Goal: Navigation & Orientation: Understand site structure

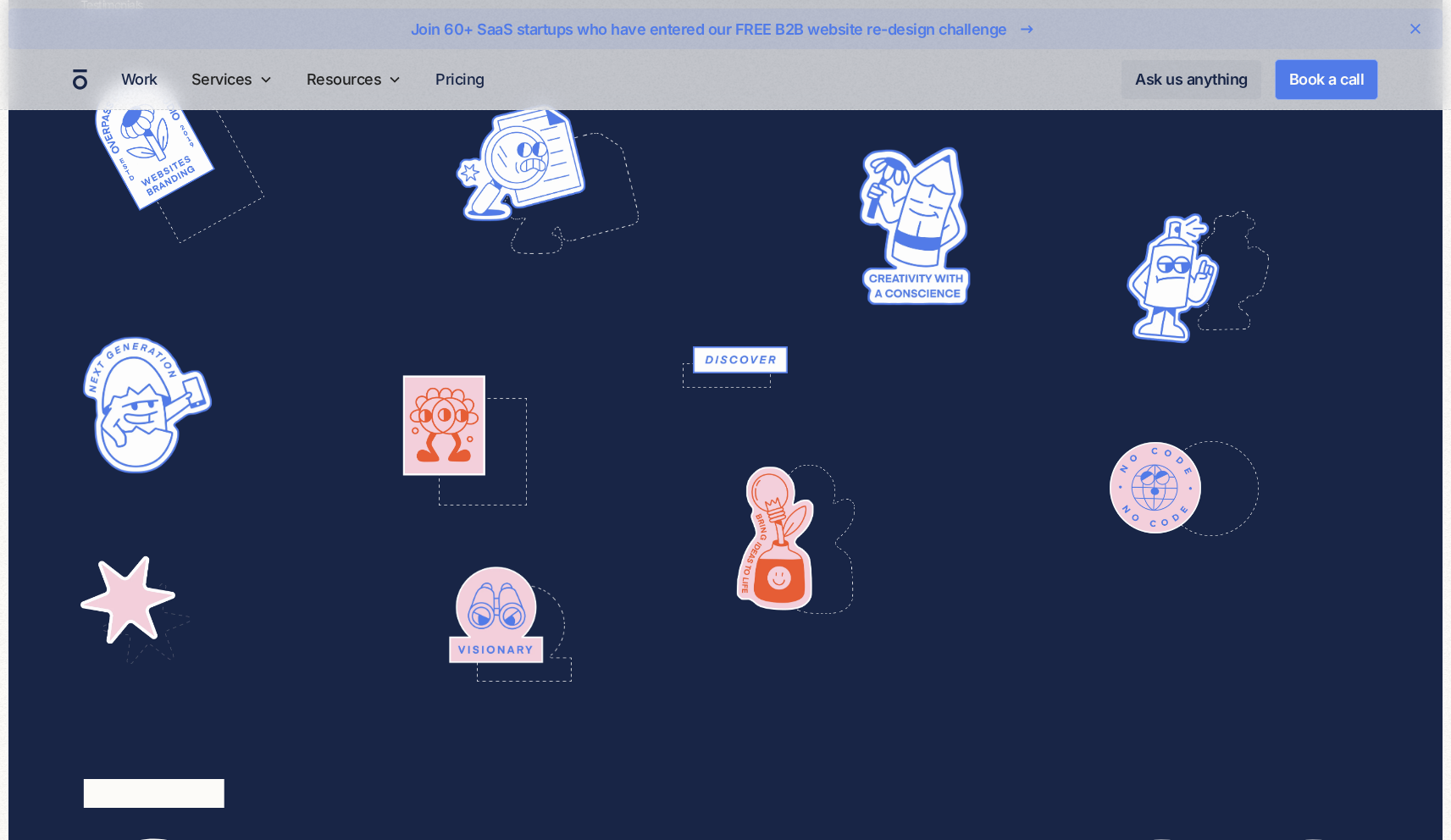
scroll to position [7038, 0]
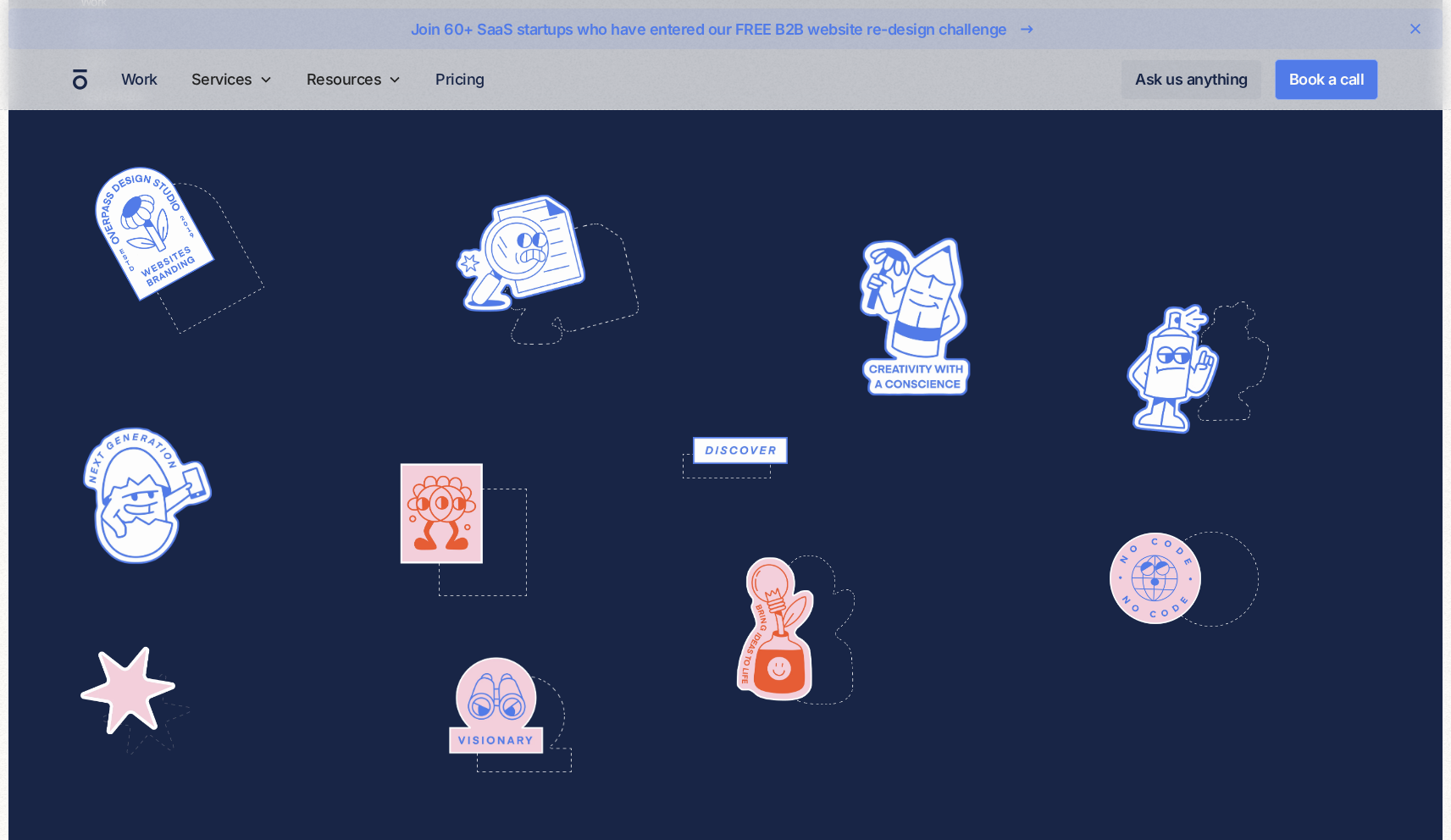
click at [497, 527] on img at bounding box center [441, 516] width 135 height 138
click at [548, 256] on img at bounding box center [519, 250] width 135 height 121
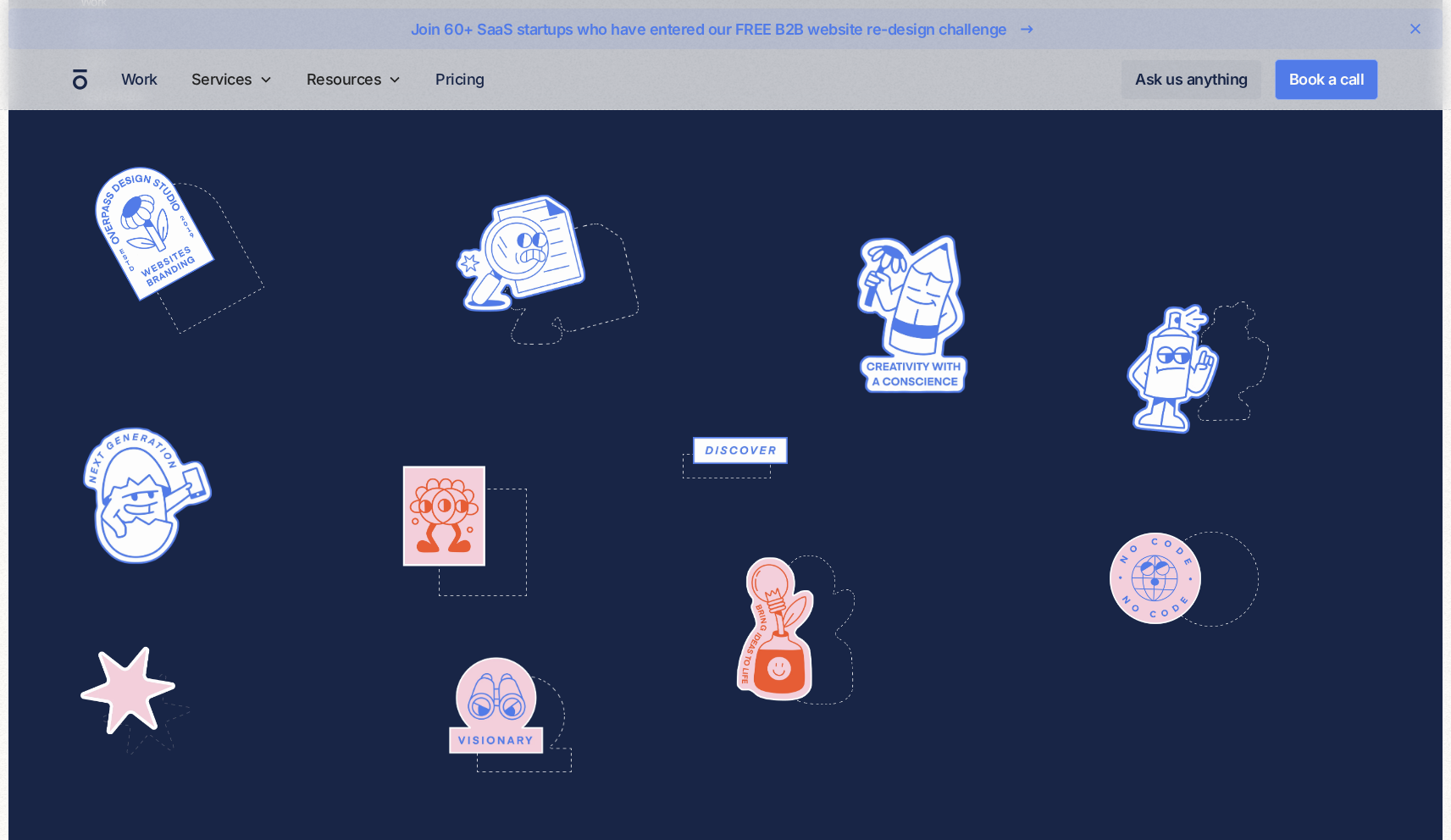
click at [888, 296] on img at bounding box center [909, 314] width 120 height 167
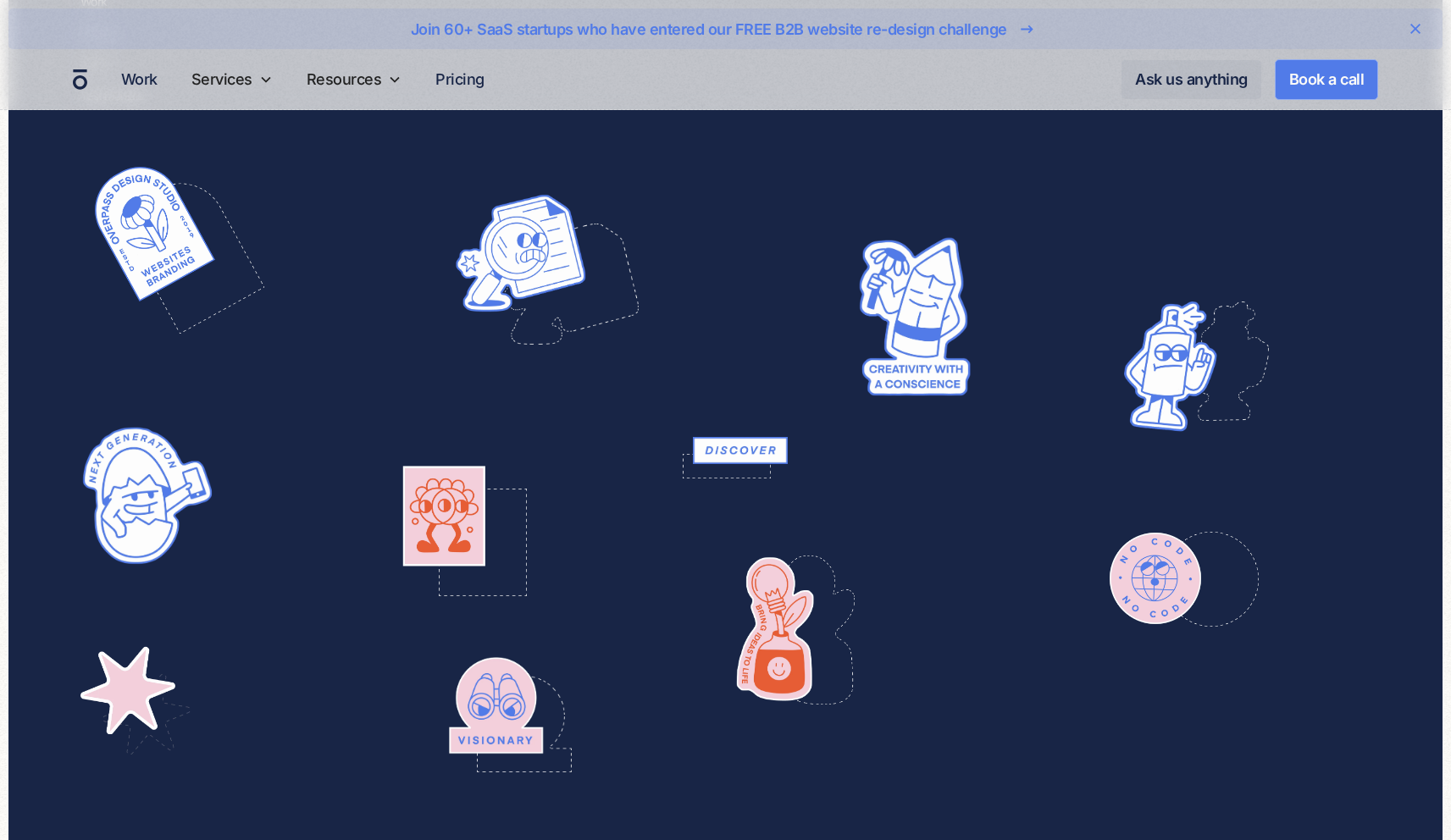
click at [1170, 343] on img at bounding box center [1167, 366] width 142 height 165
click at [1158, 573] on img at bounding box center [1152, 575] width 163 height 163
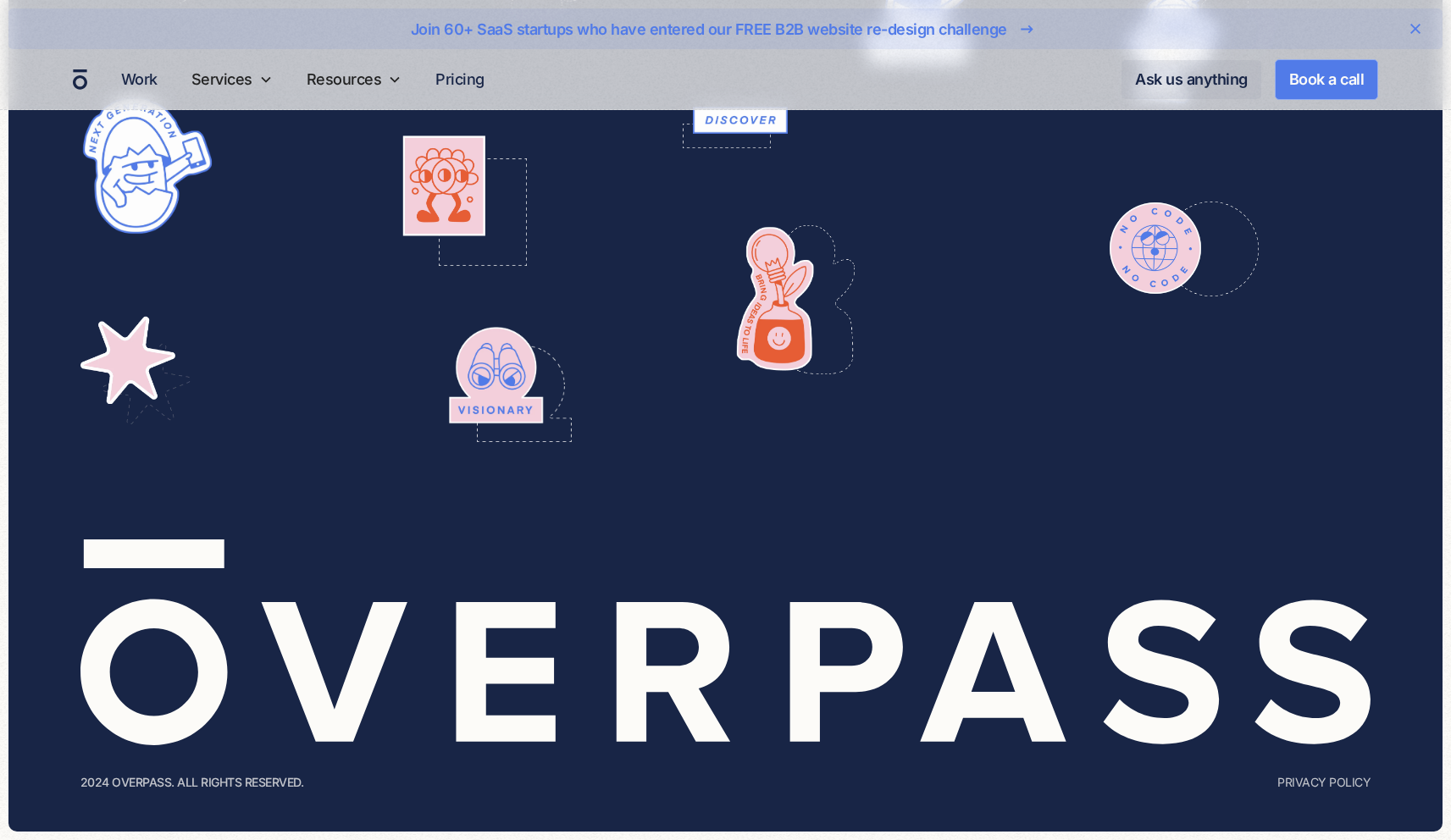
drag, startPoint x: 66, startPoint y: 671, endPoint x: 832, endPoint y: 651, distance: 766.3
click at [524, 676] on div "Follow Max our creative director For daily B2B website strategy tips and tricks…" at bounding box center [726, 63] width 1434 height 1535
click at [853, 650] on img at bounding box center [726, 642] width 1291 height 206
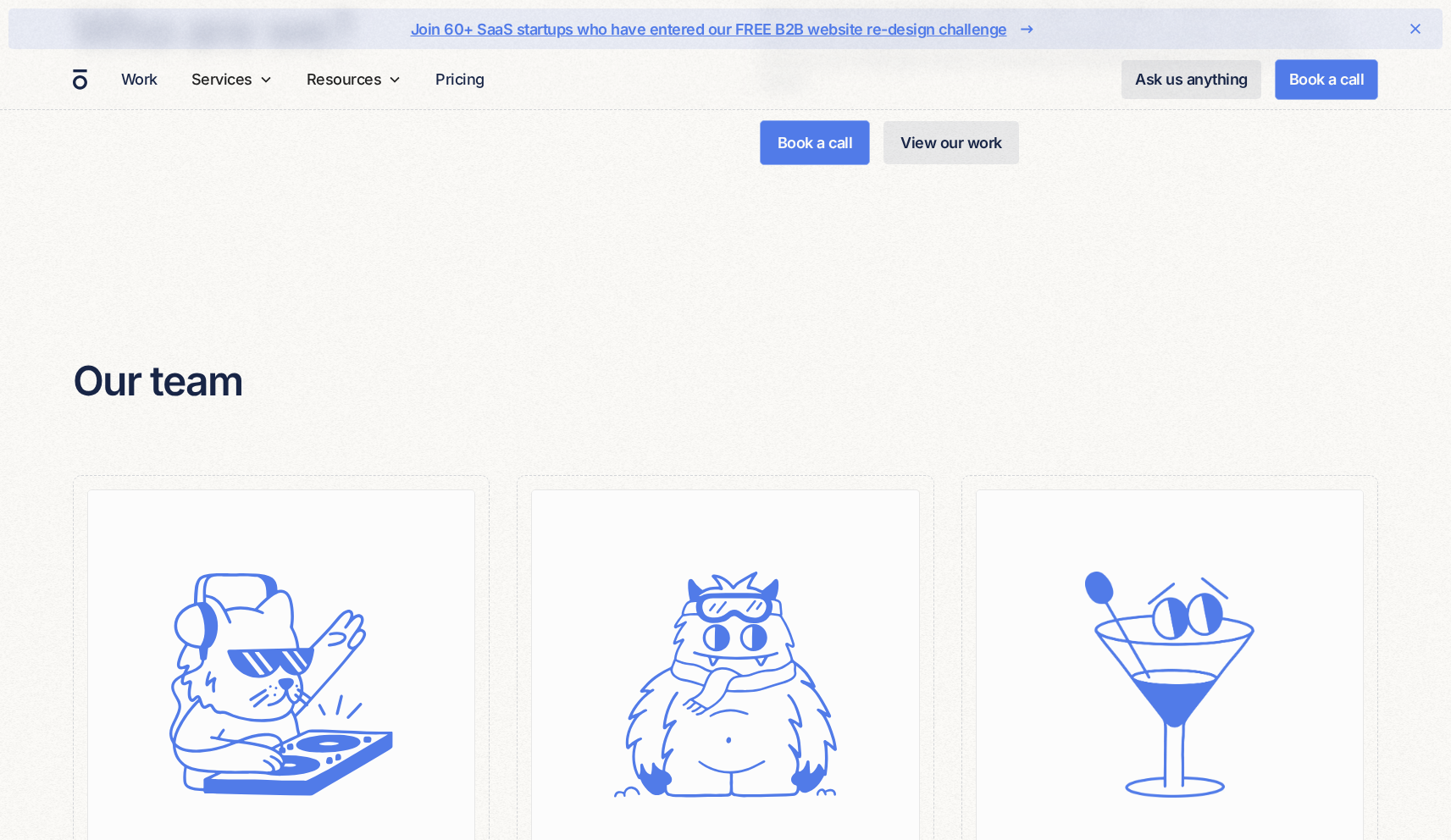
scroll to position [1485, 0]
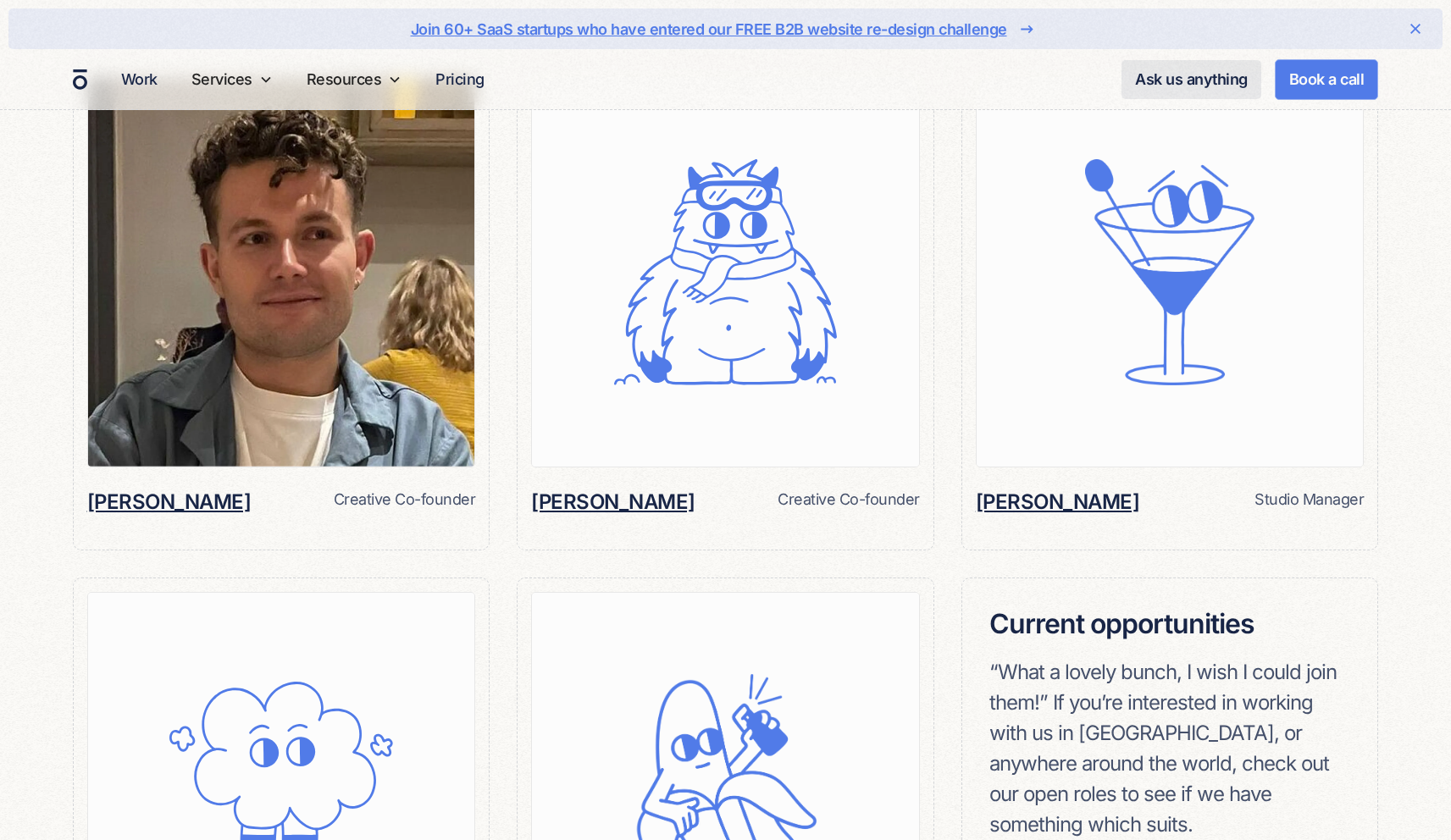
click at [248, 293] on img at bounding box center [282, 272] width 387 height 389
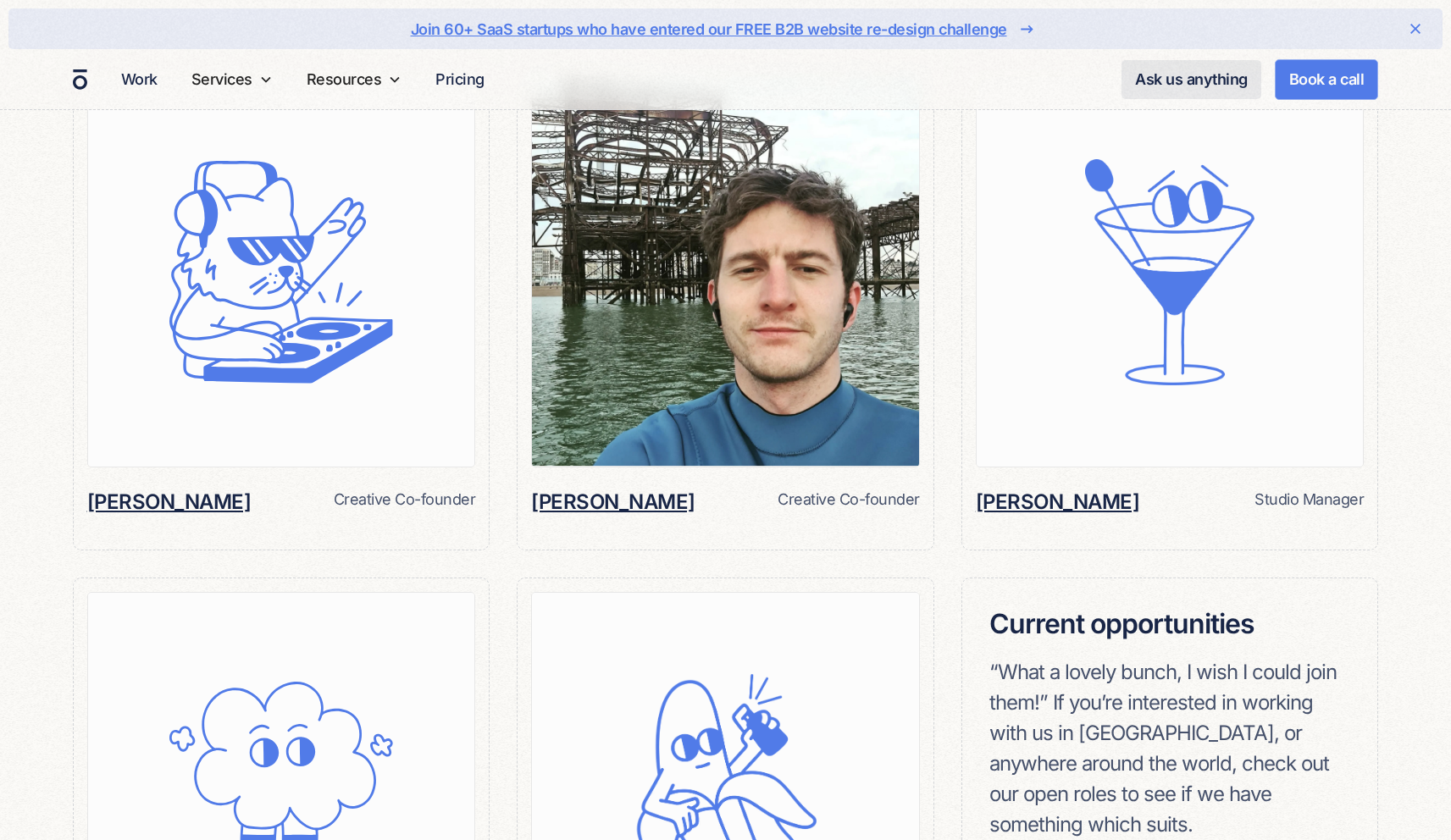
click at [906, 239] on img at bounding box center [726, 272] width 387 height 389
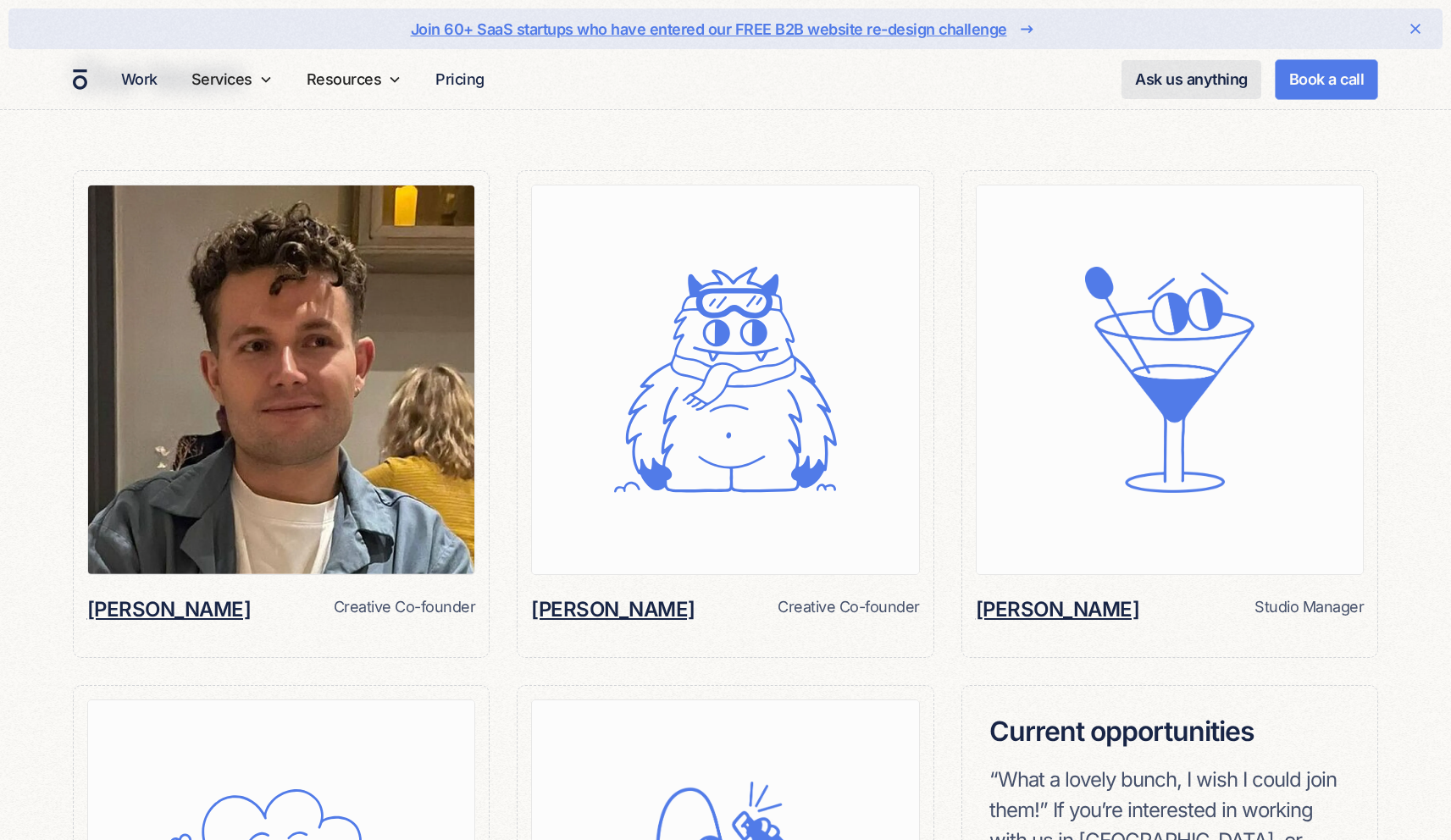
scroll to position [1734, 0]
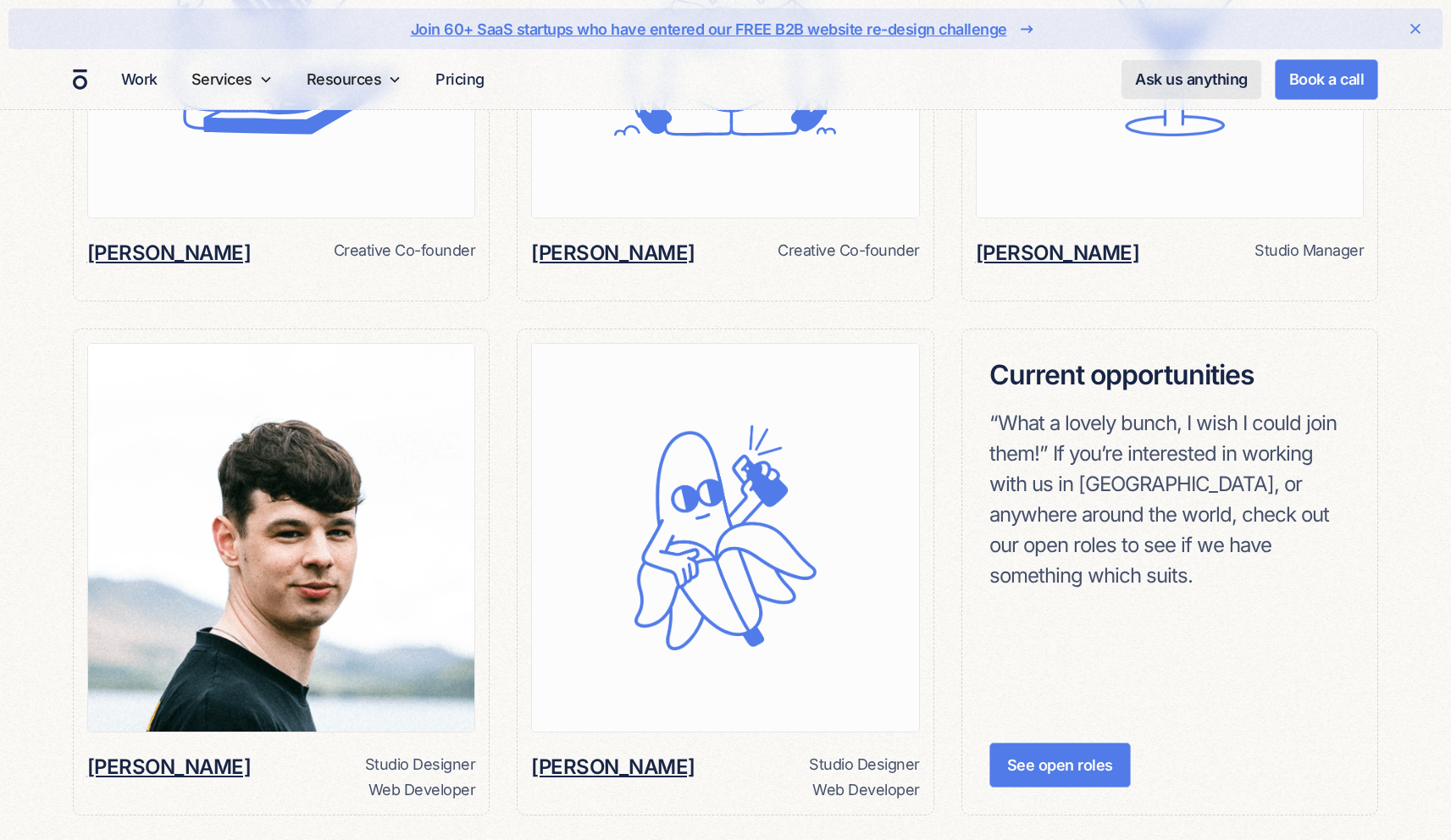
click at [273, 521] on img at bounding box center [282, 538] width 387 height 389
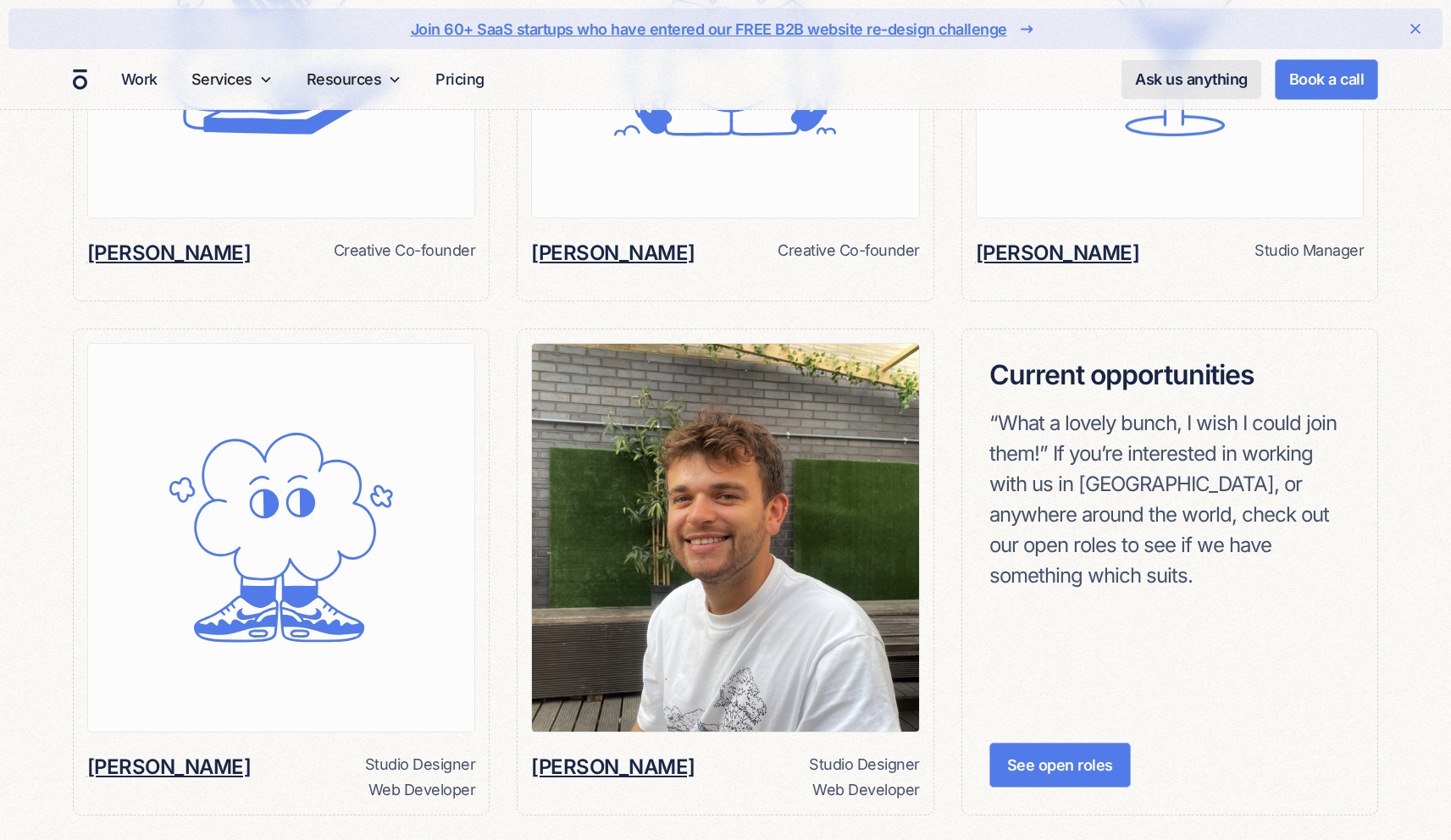
click at [753, 494] on img at bounding box center [726, 538] width 387 height 389
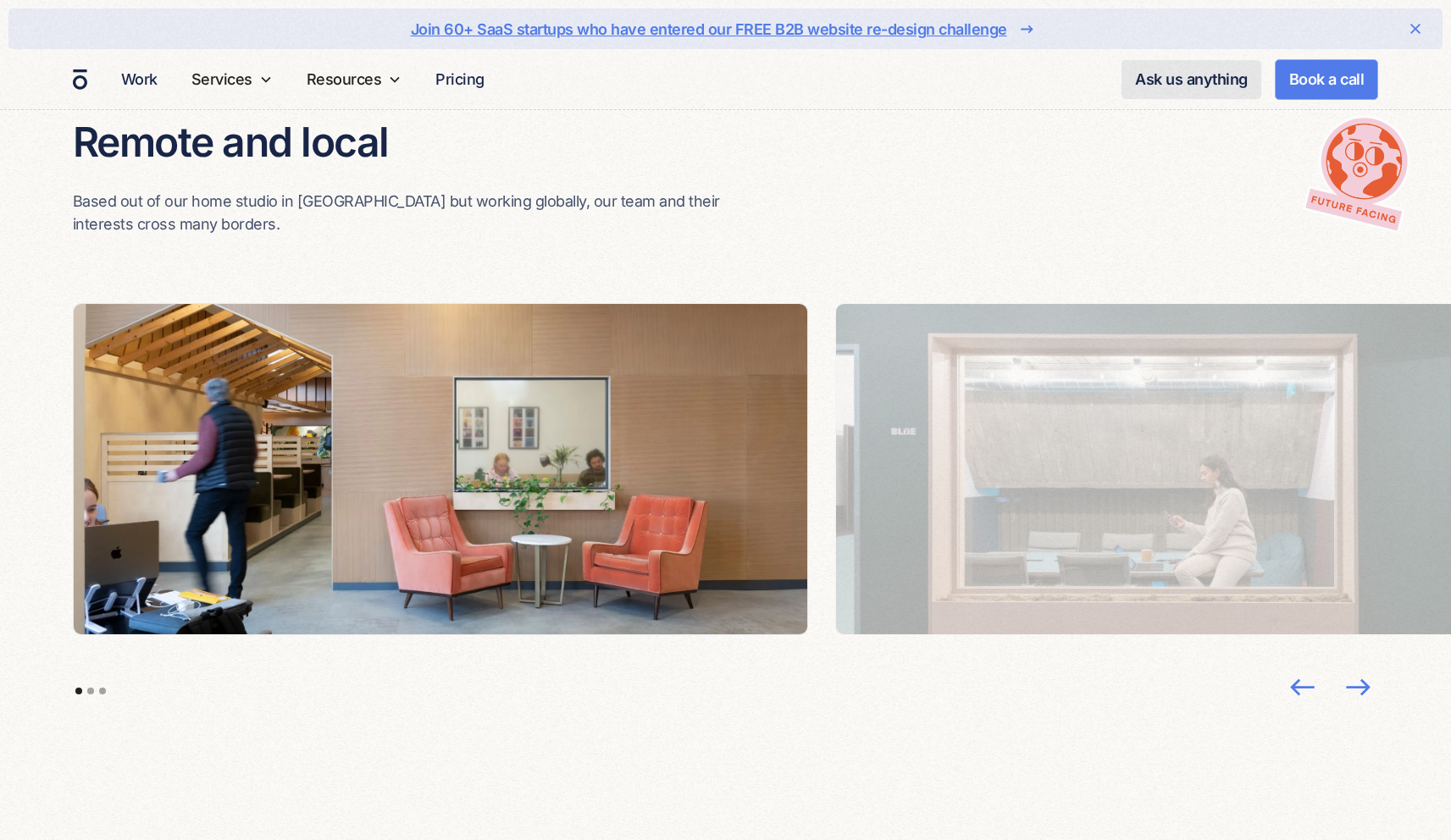
scroll to position [3652, 0]
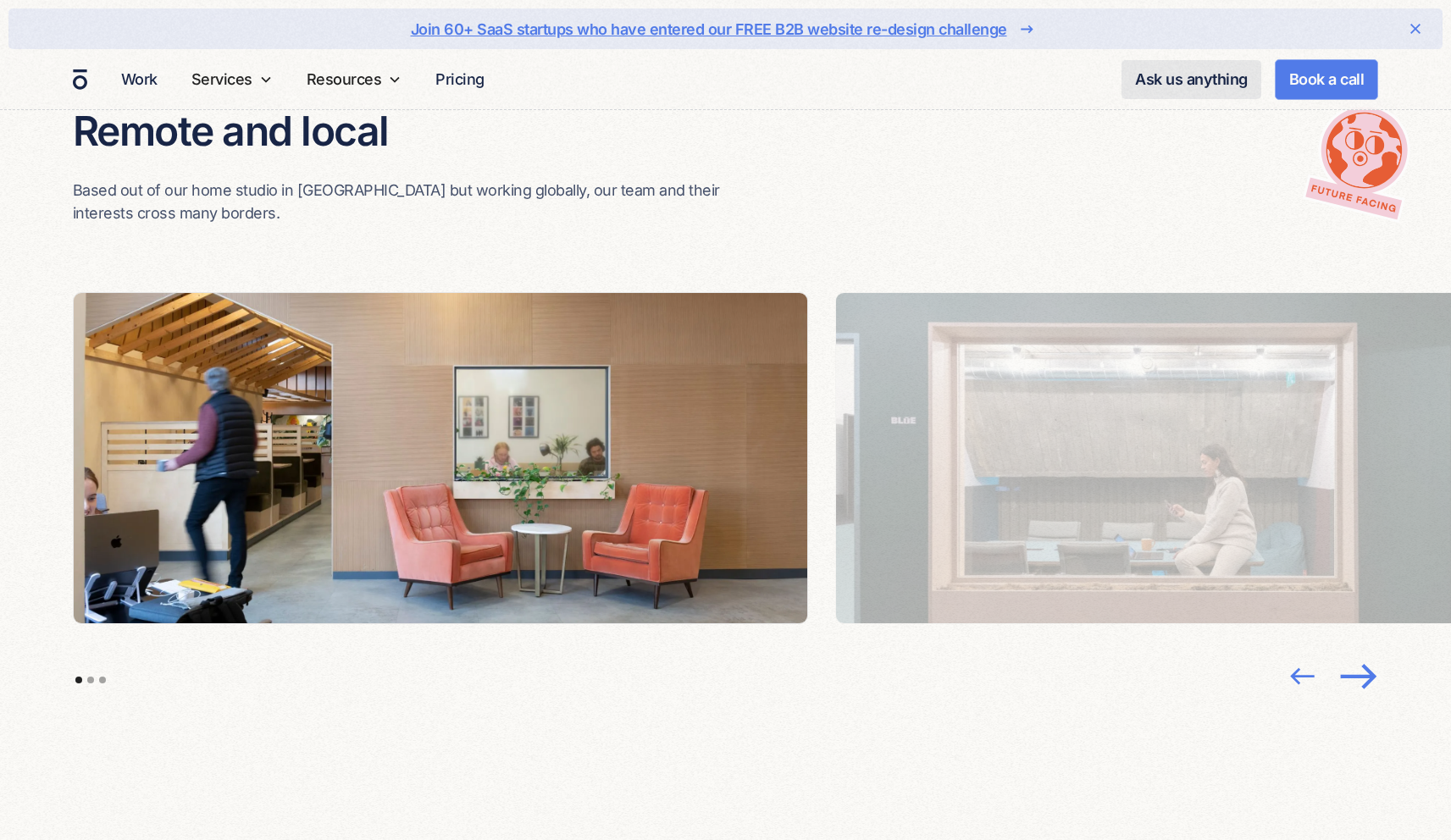
click at [1360, 654] on img "next slide" at bounding box center [1359, 676] width 45 height 43
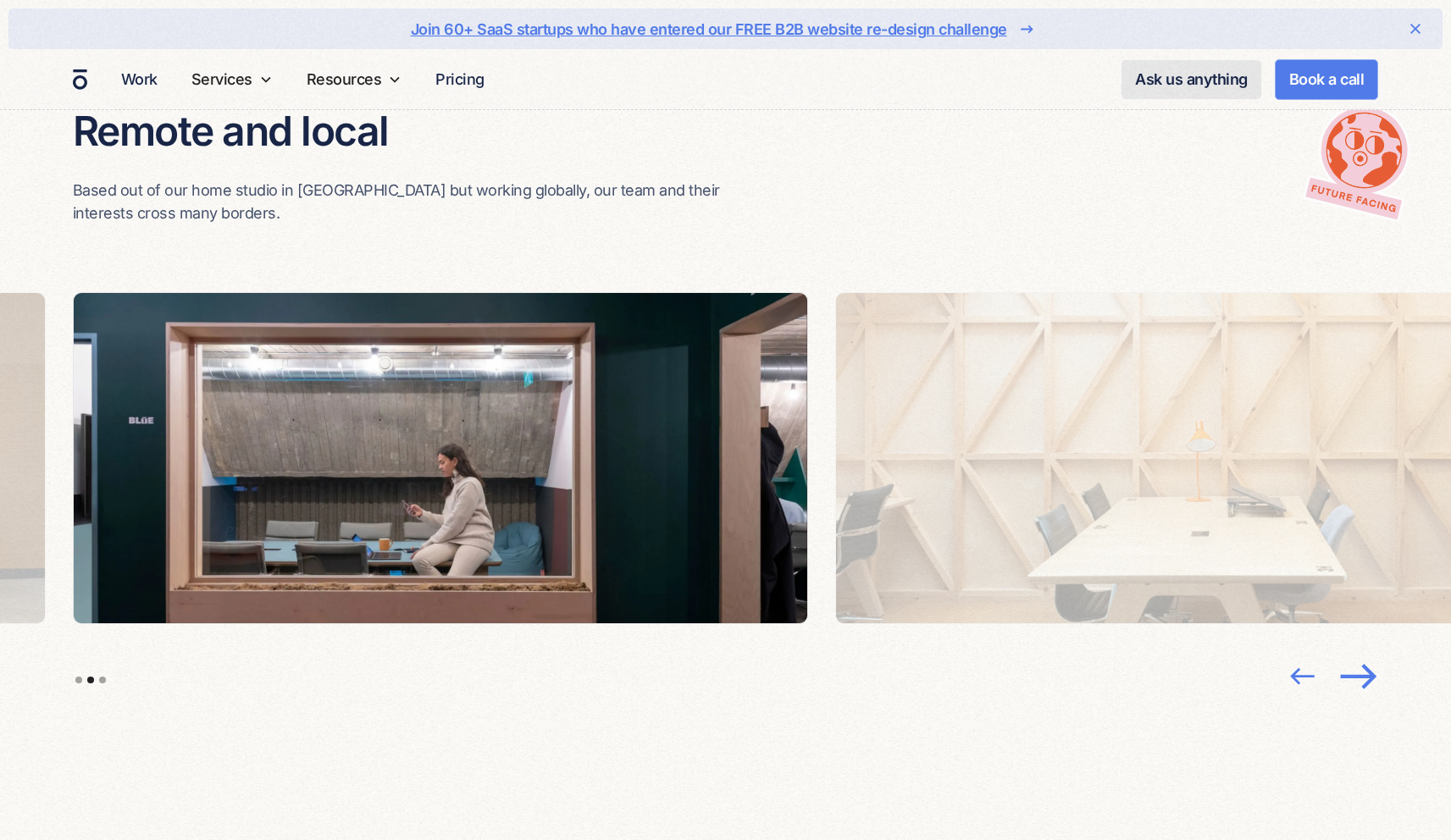
click at [1360, 654] on img "next slide" at bounding box center [1359, 676] width 45 height 43
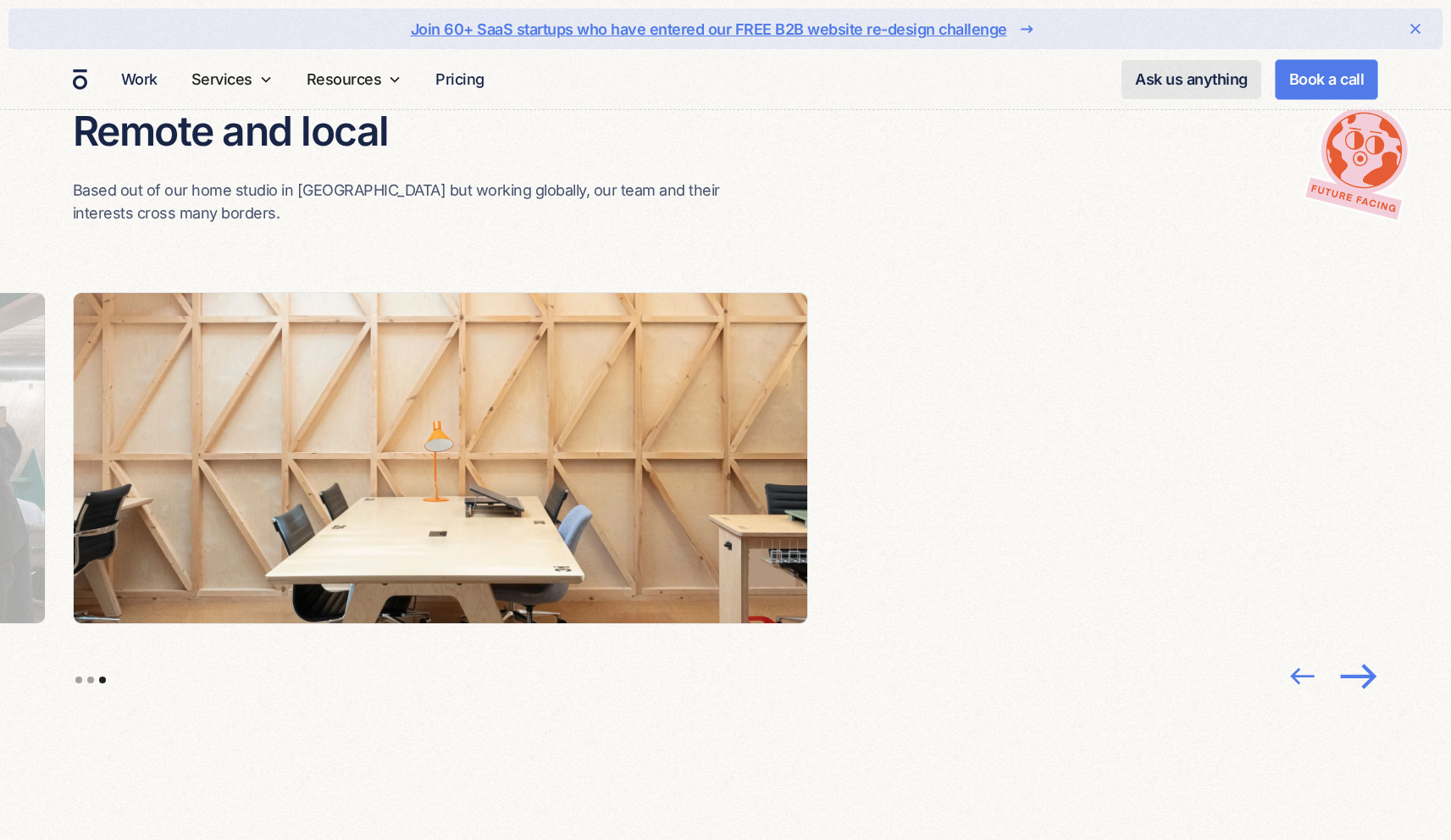
click at [1360, 654] on img "next slide" at bounding box center [1359, 676] width 45 height 43
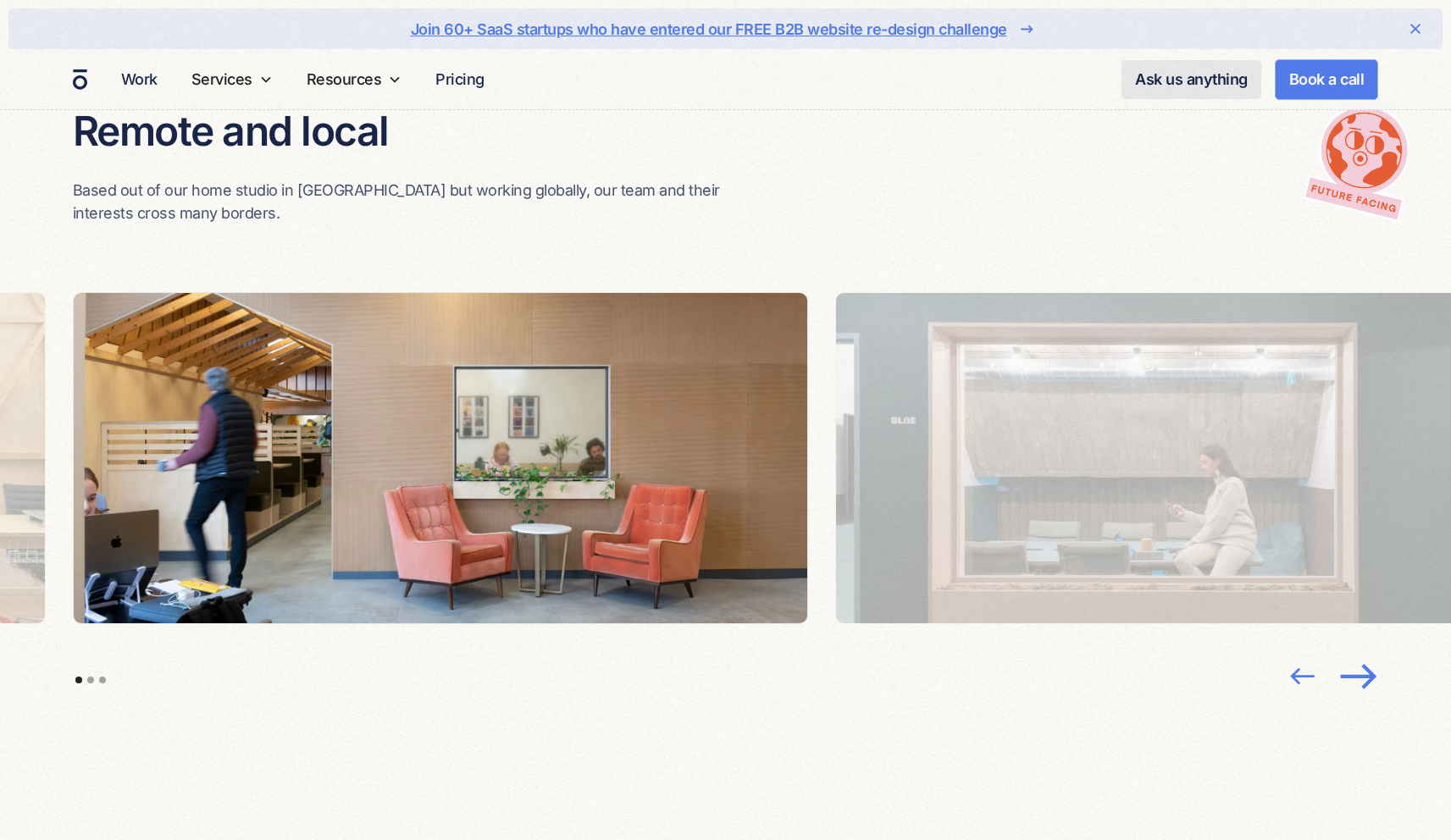
click at [1360, 654] on img "next slide" at bounding box center [1359, 676] width 45 height 43
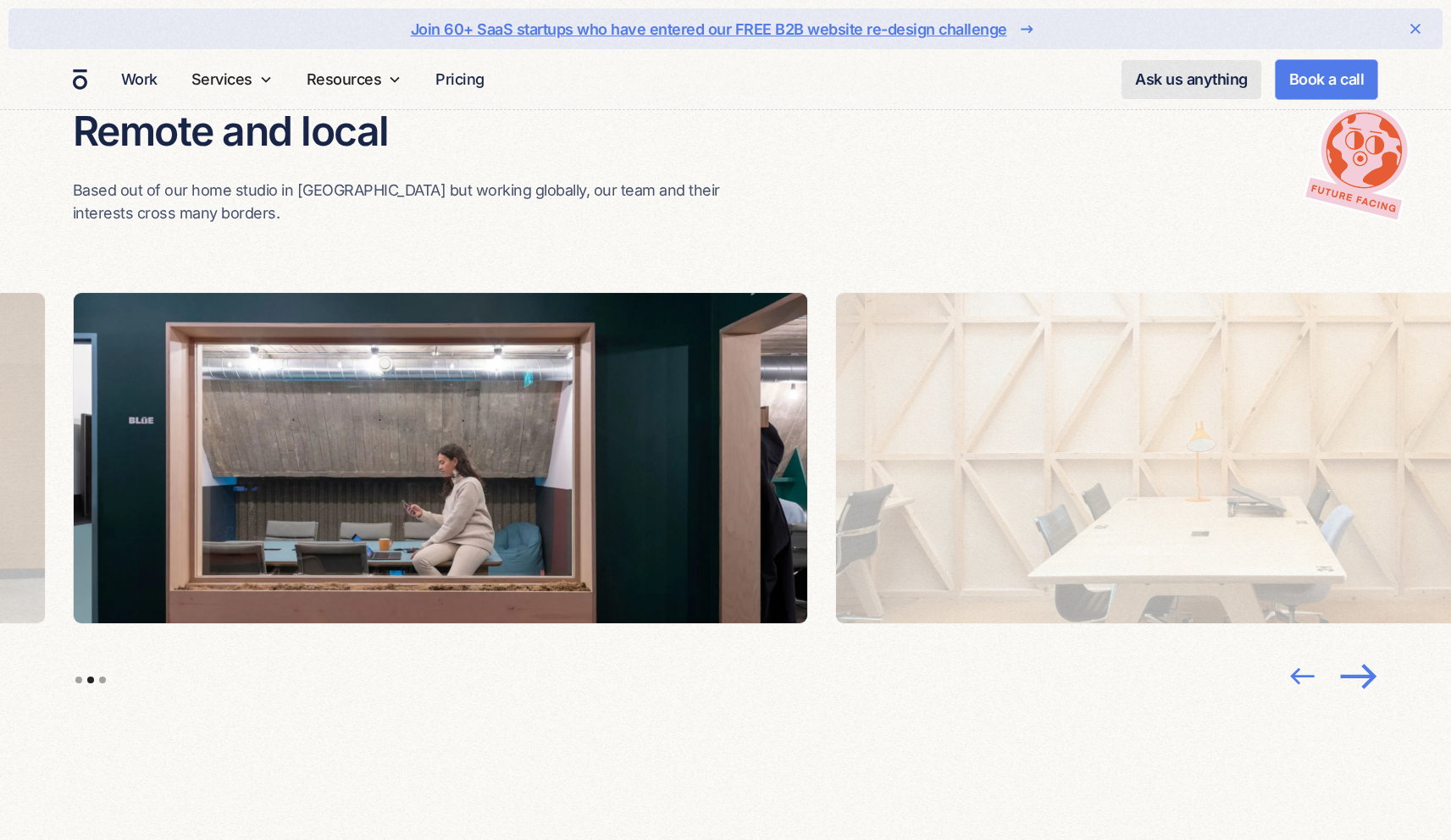
click at [1360, 654] on img "next slide" at bounding box center [1359, 676] width 45 height 43
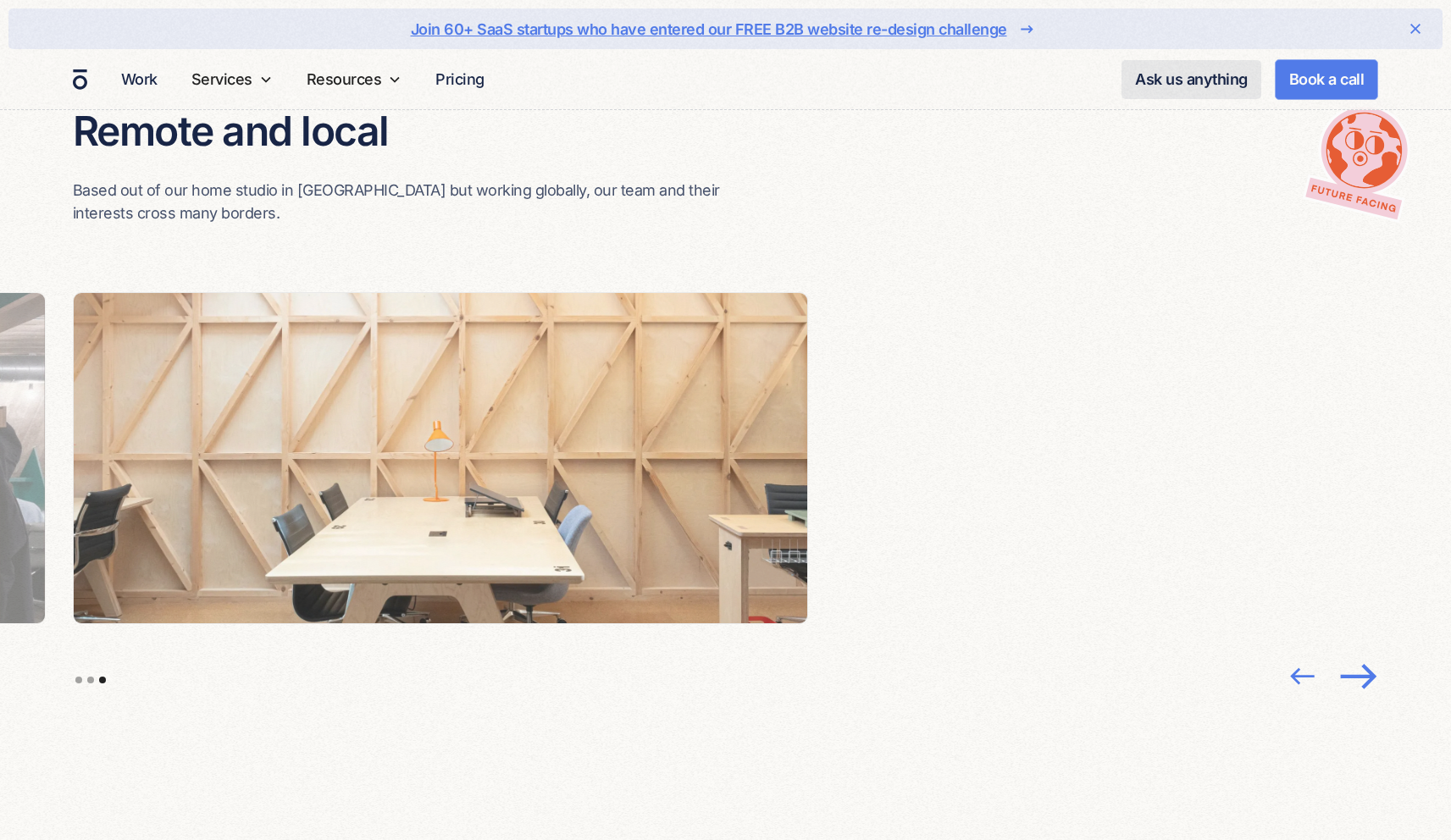
click at [1360, 654] on img "next slide" at bounding box center [1359, 676] width 45 height 43
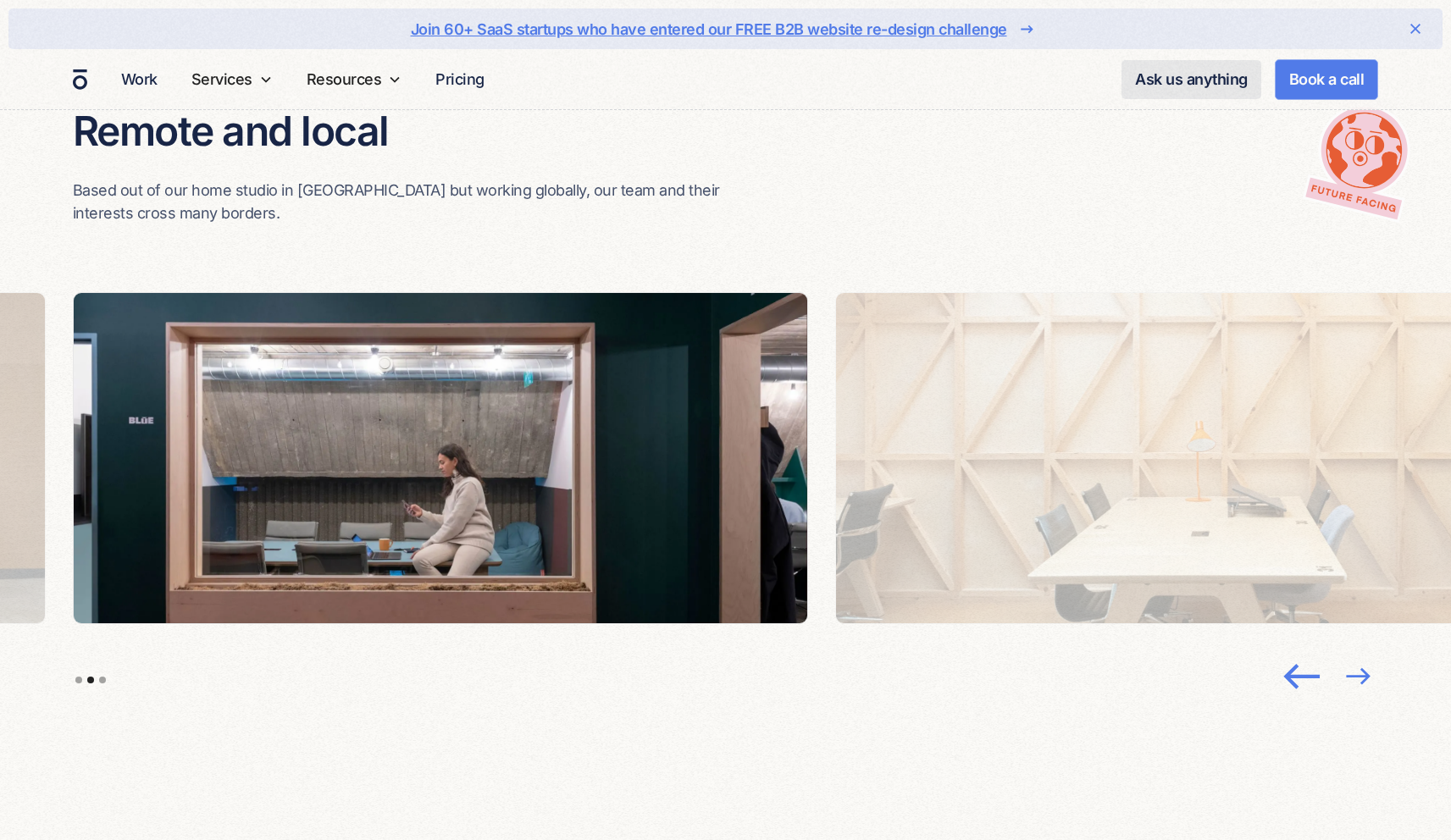
click at [1297, 654] on img "previous slide" at bounding box center [1304, 676] width 43 height 43
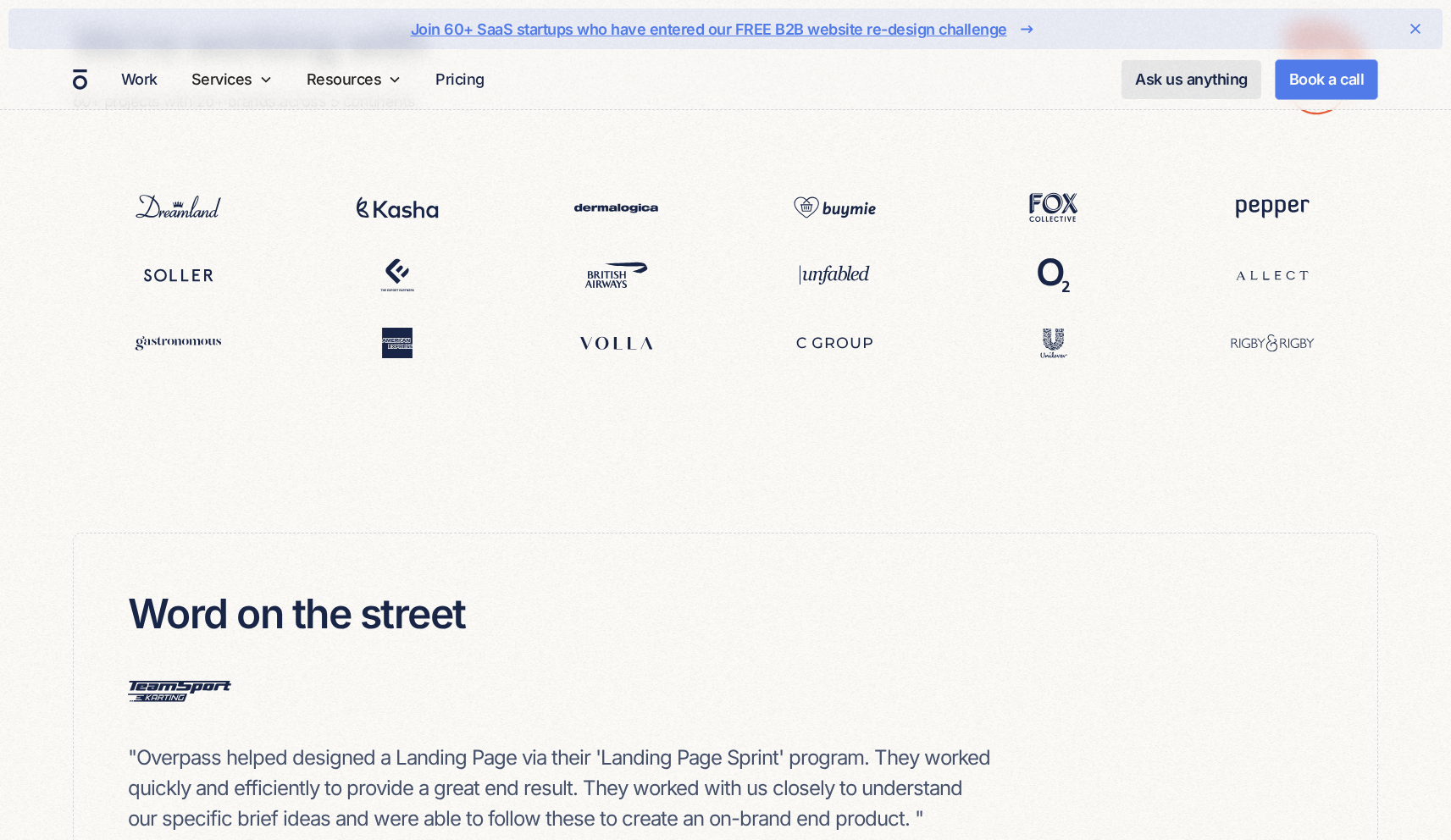
scroll to position [4208, 0]
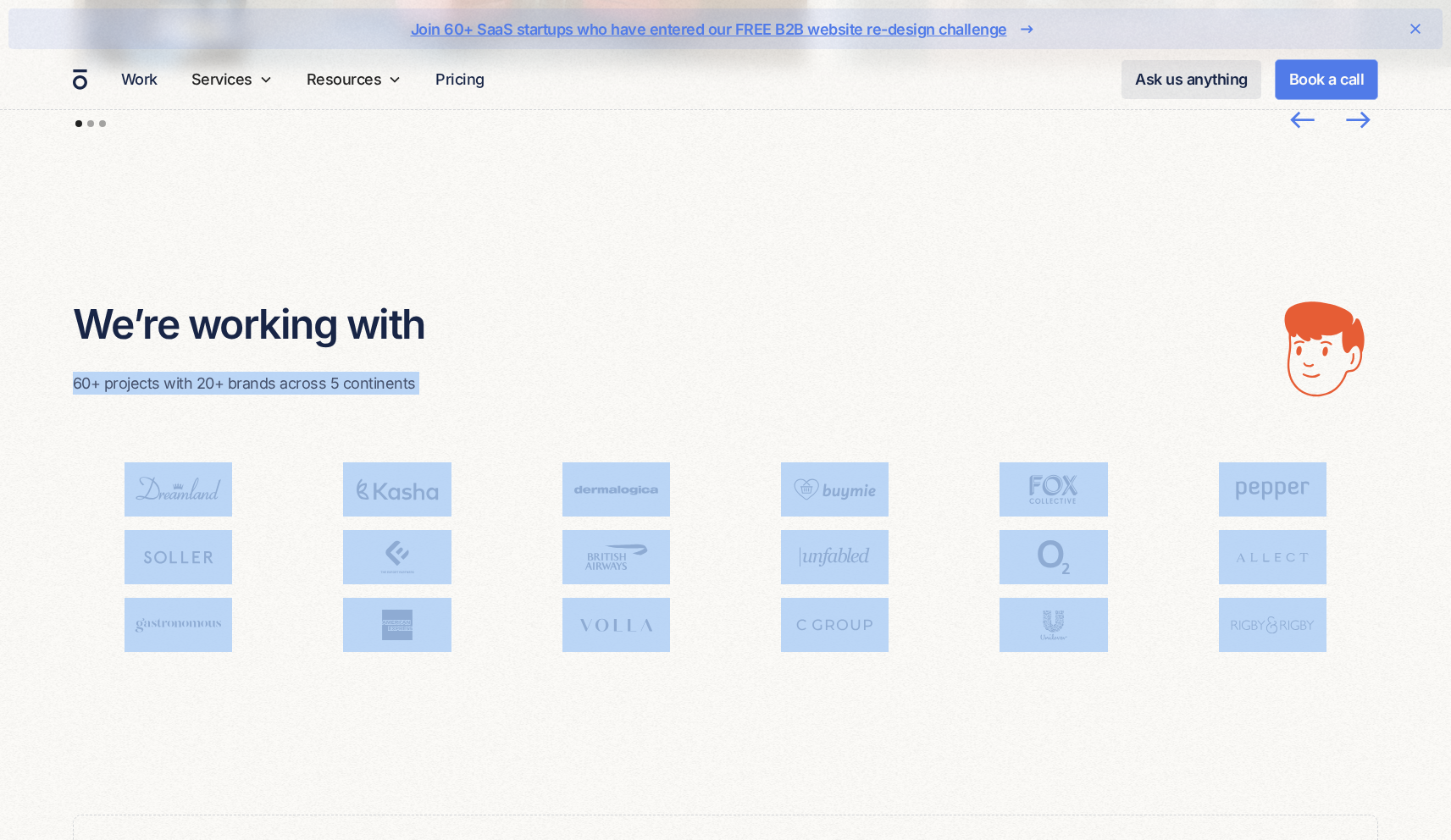
drag, startPoint x: 1345, startPoint y: 286, endPoint x: 1171, endPoint y: 293, distance: 174.1
click at [1235, 292] on div "We’re working with 60+ projects with 20+ brands across 5 continents" at bounding box center [726, 475] width 1306 height 489
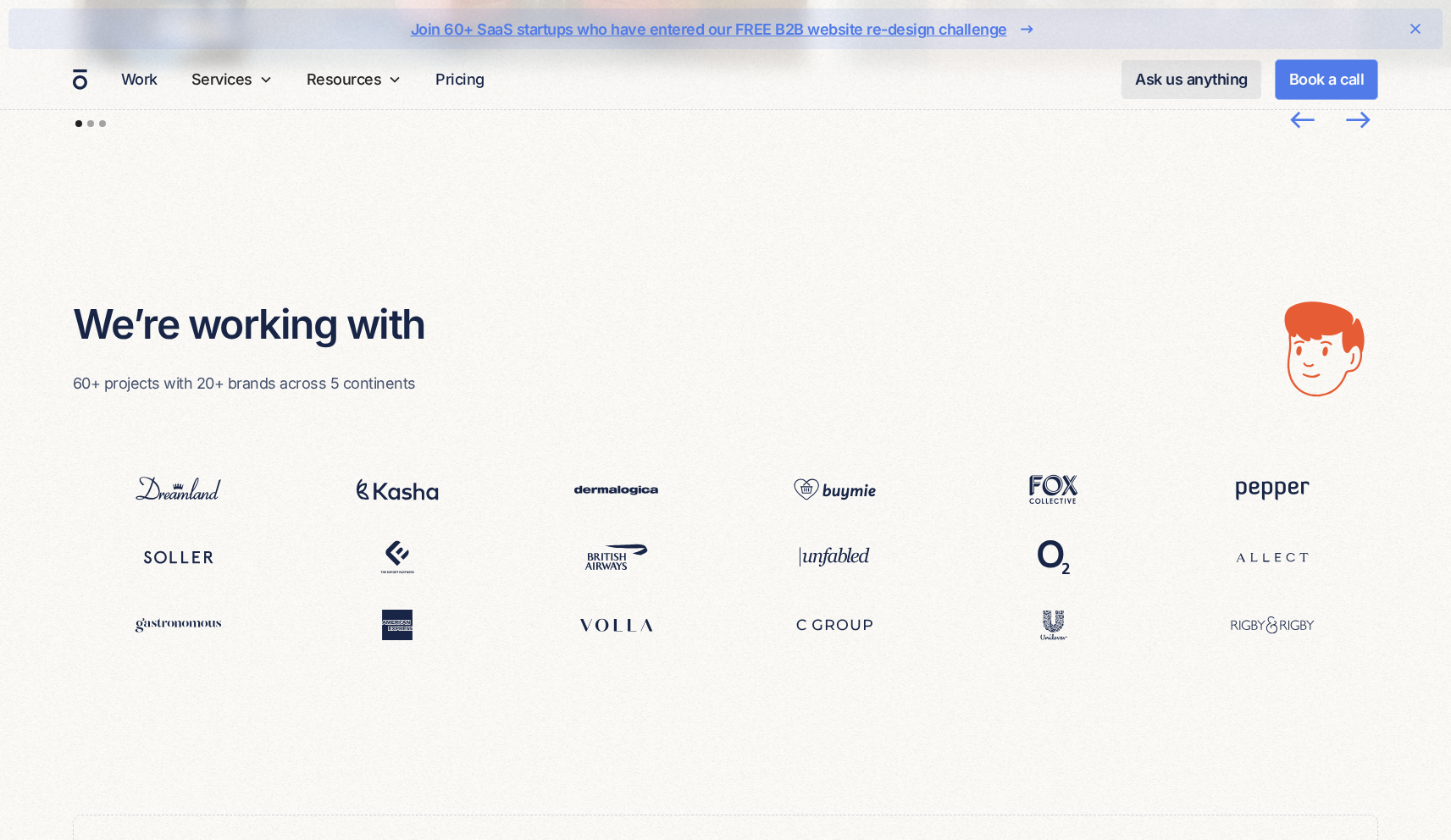
click at [824, 352] on div "We’re working with 60+ projects with 20+ brands across 5 continents" at bounding box center [726, 475] width 1306 height 489
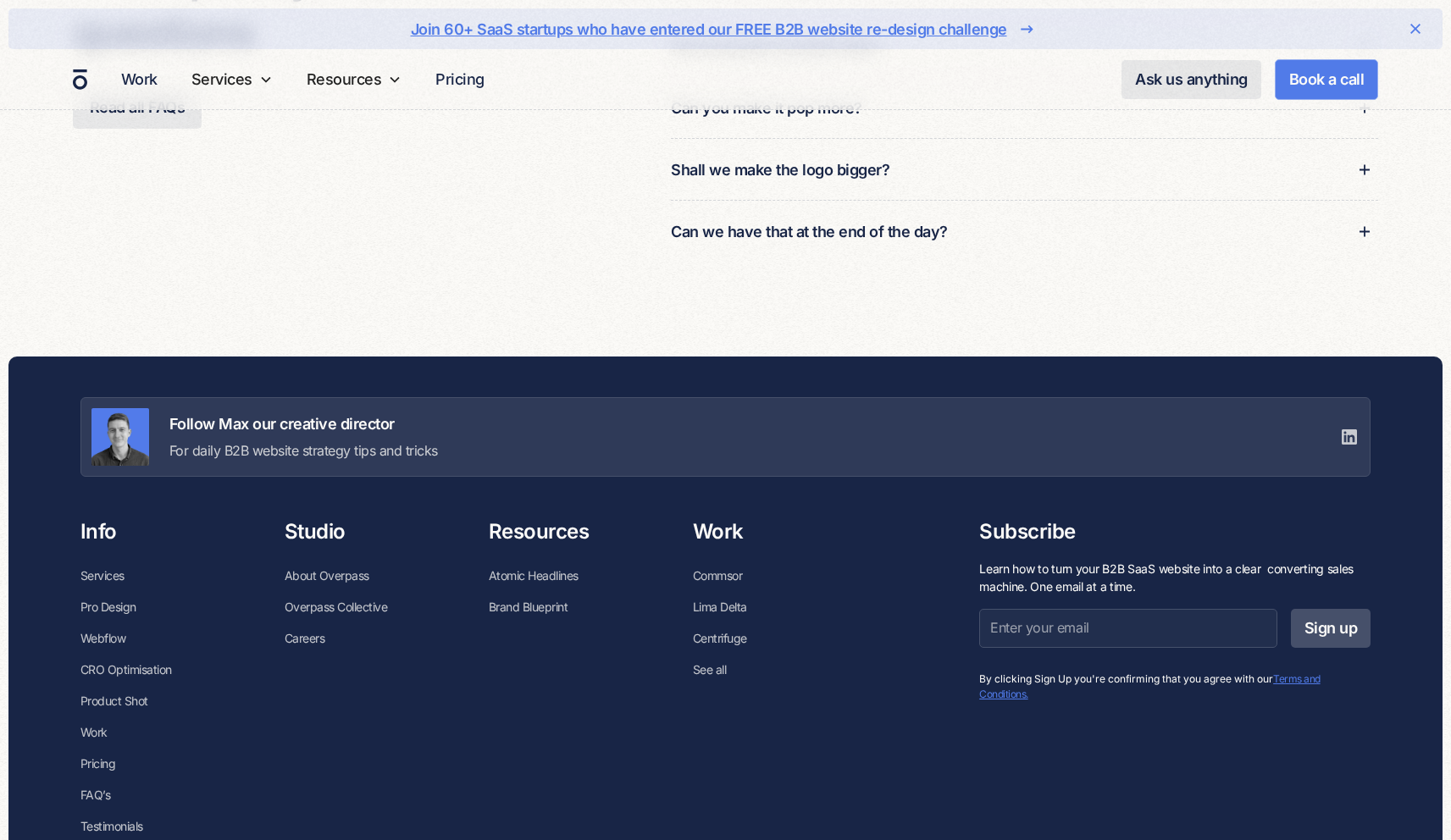
scroll to position [5710, 0]
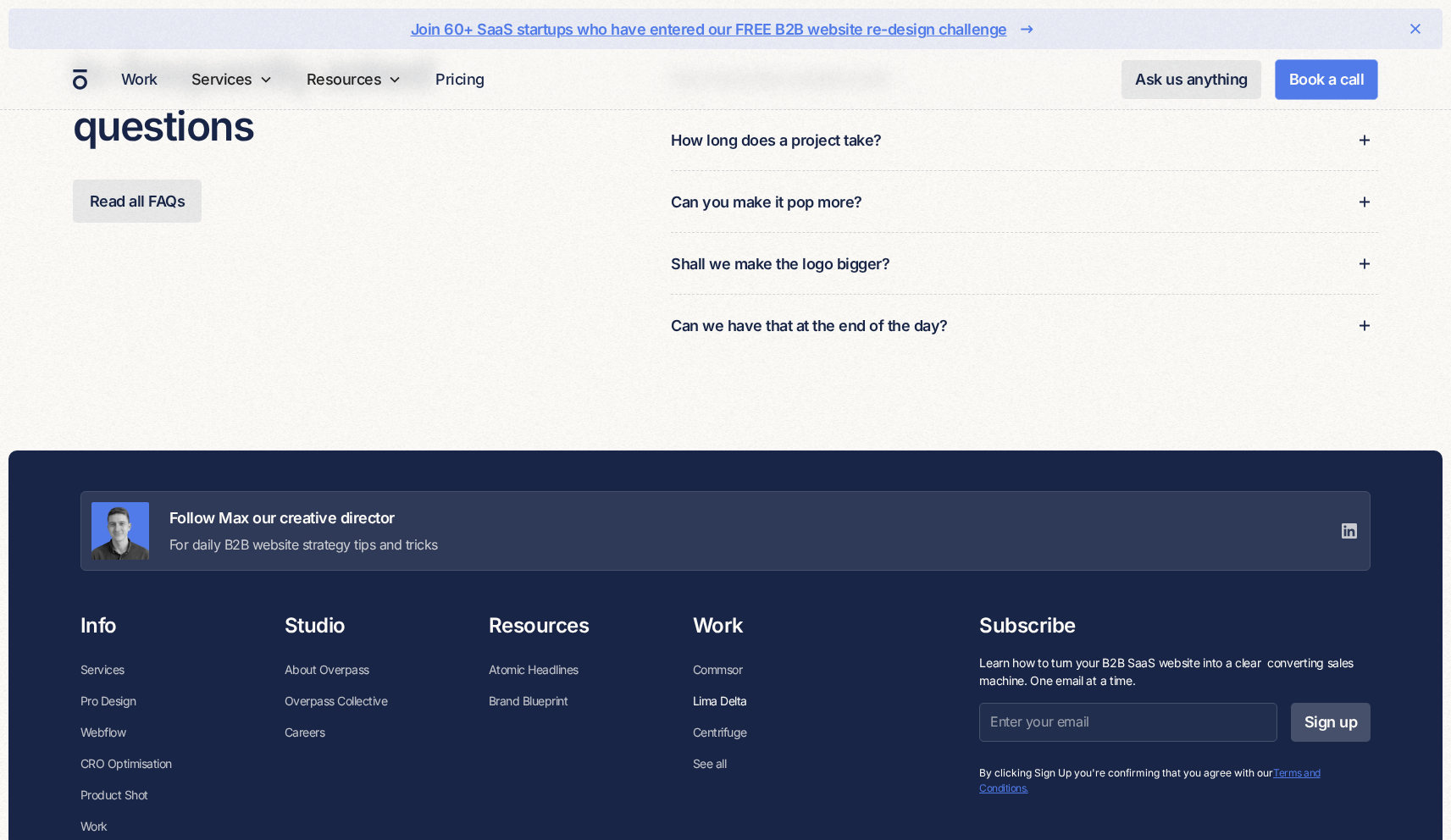
click at [728, 685] on link "Lima Delta" at bounding box center [720, 700] width 55 height 31
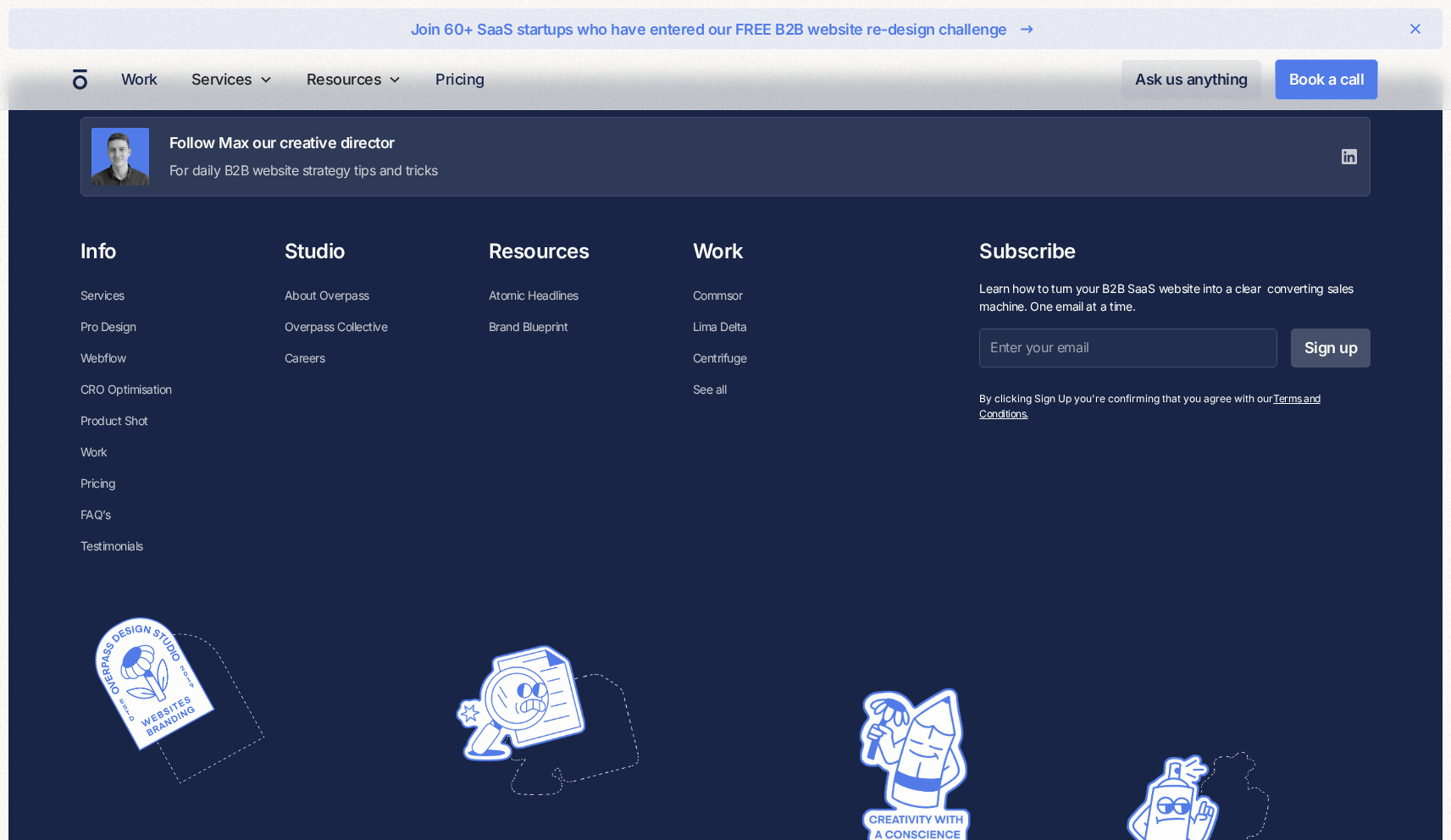
scroll to position [9519, 0]
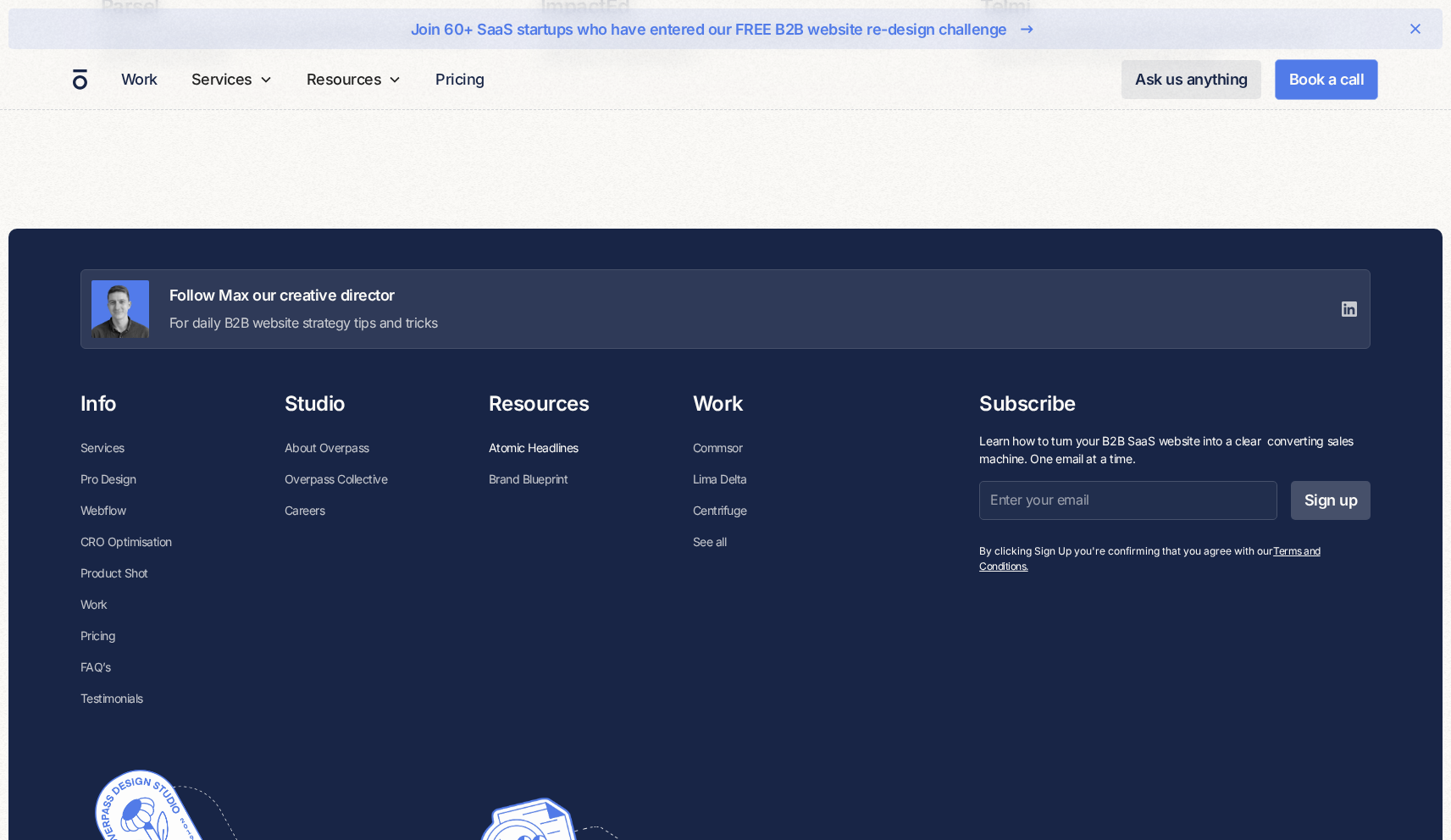
click at [563, 445] on link "Atomic Headlines" at bounding box center [533, 447] width 90 height 31
click at [510, 478] on link "Brand Blueprint" at bounding box center [529, 478] width 80 height 31
